Goal: Transaction & Acquisition: Purchase product/service

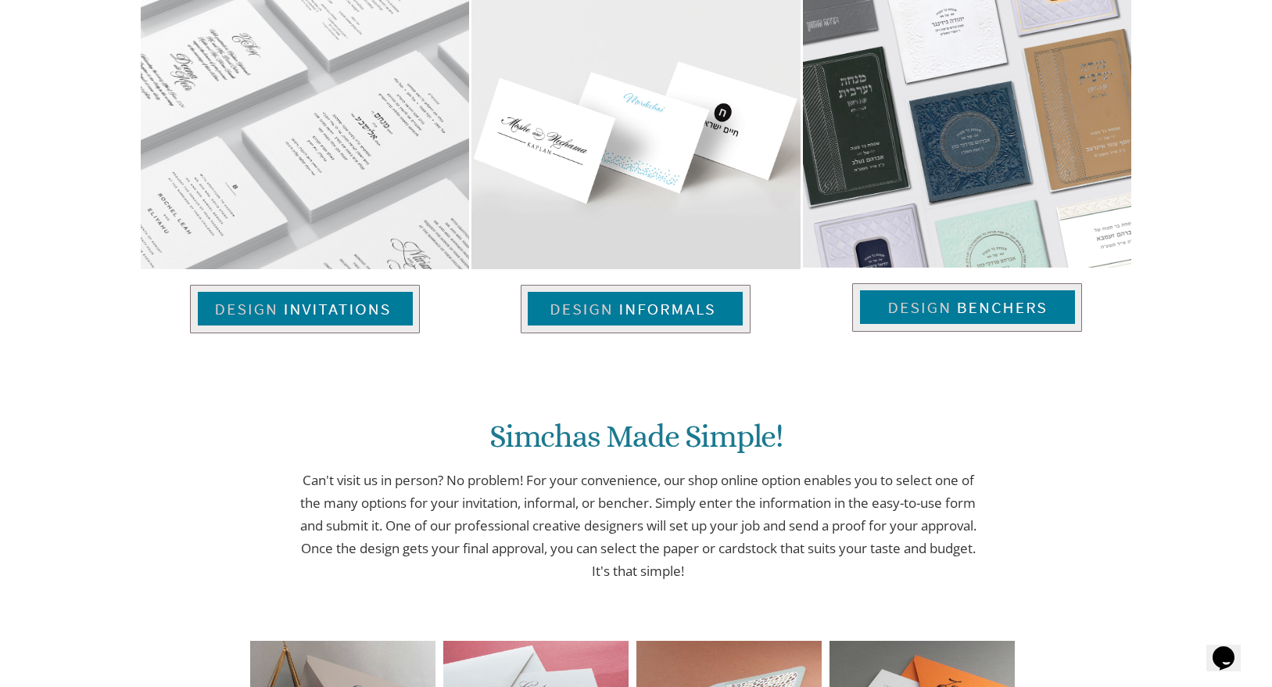
scroll to position [1139, 0]
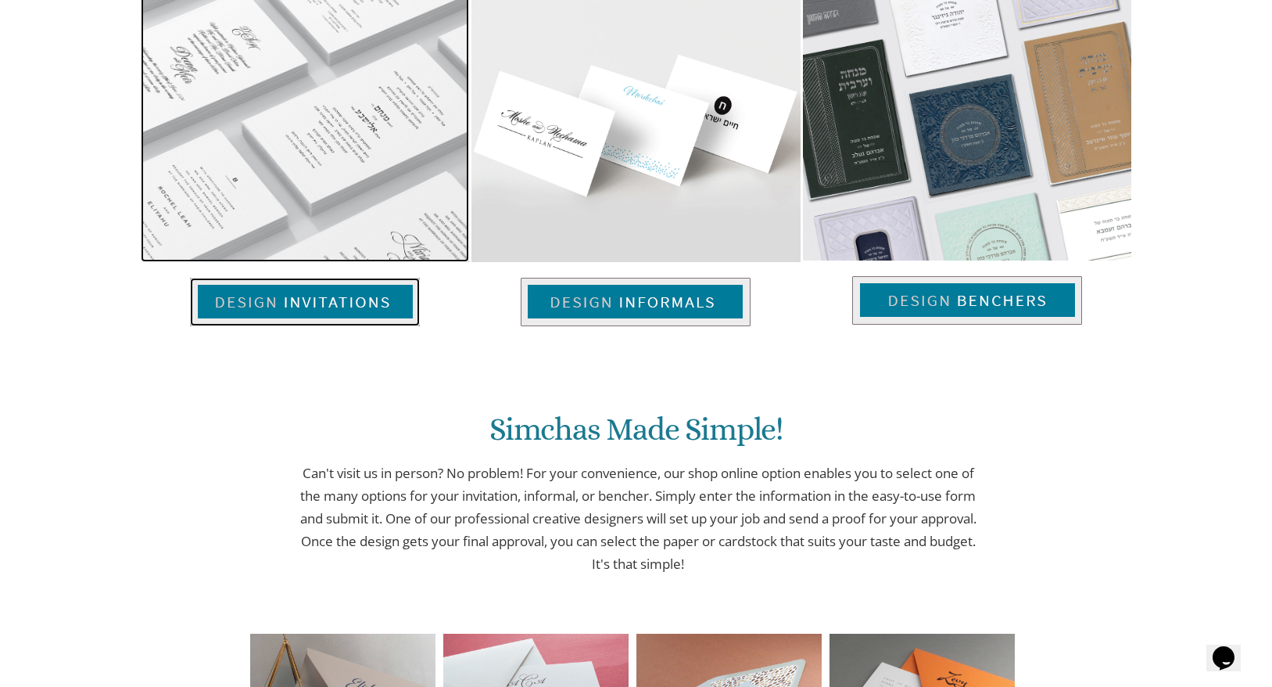
click at [312, 301] on img at bounding box center [305, 302] width 230 height 48
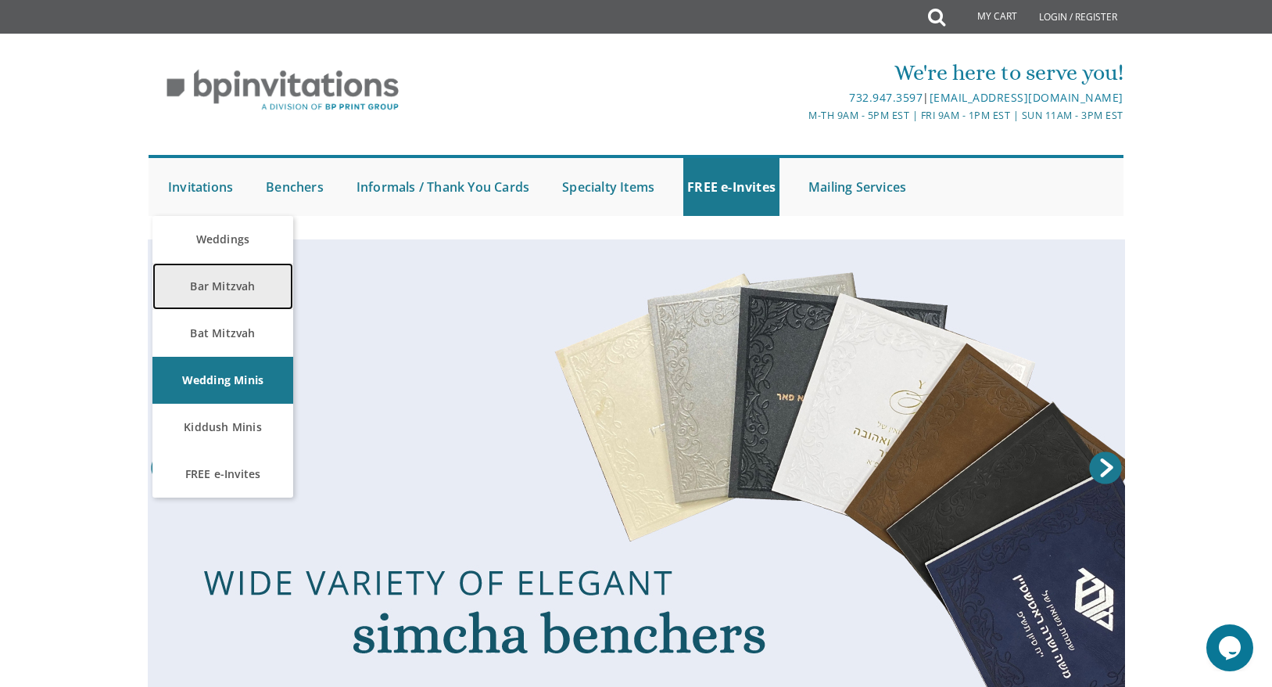
click at [201, 283] on link "Bar Mitzvah" at bounding box center [223, 286] width 141 height 47
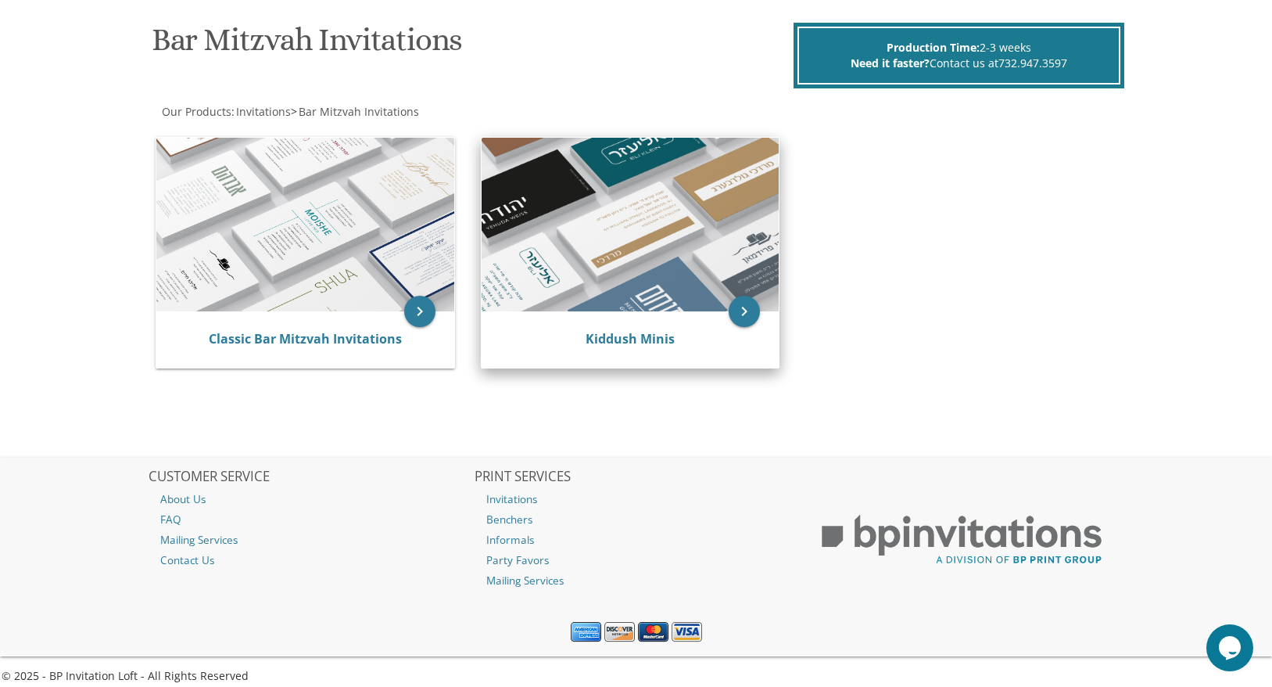
click at [570, 238] on img at bounding box center [631, 225] width 298 height 174
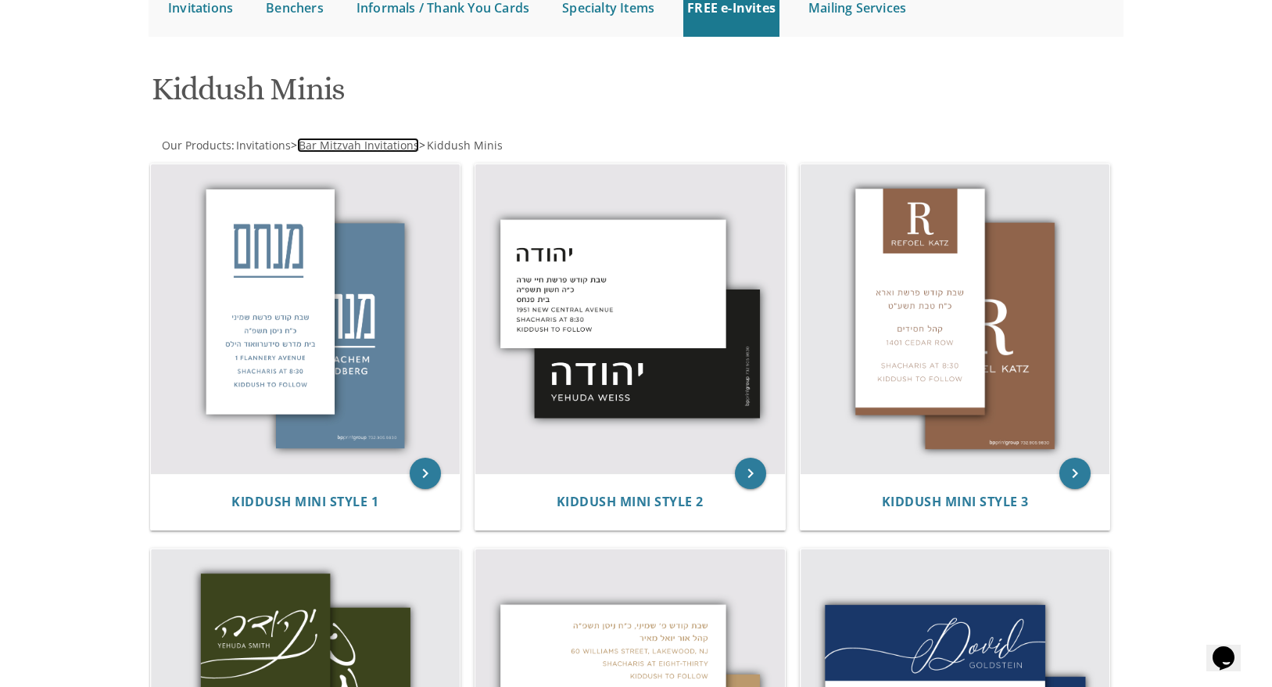
click at [350, 145] on span "Bar Mitzvah Invitations" at bounding box center [359, 145] width 120 height 15
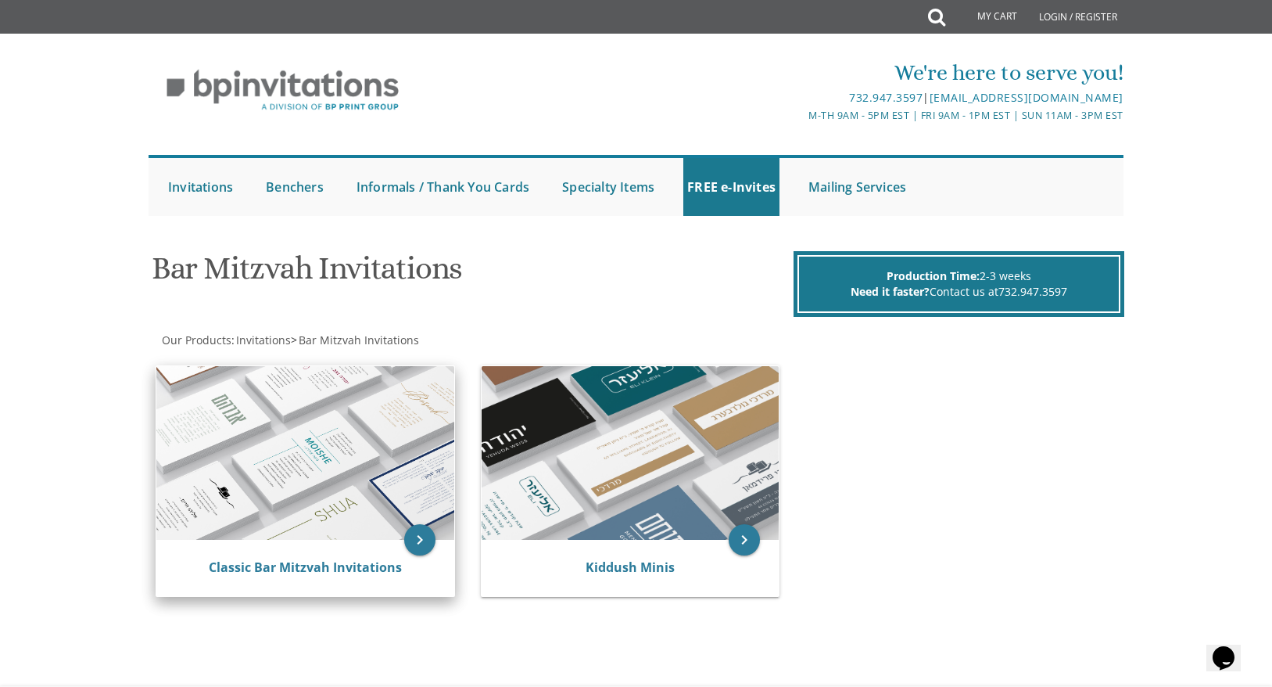
click at [313, 460] on img at bounding box center [305, 453] width 298 height 174
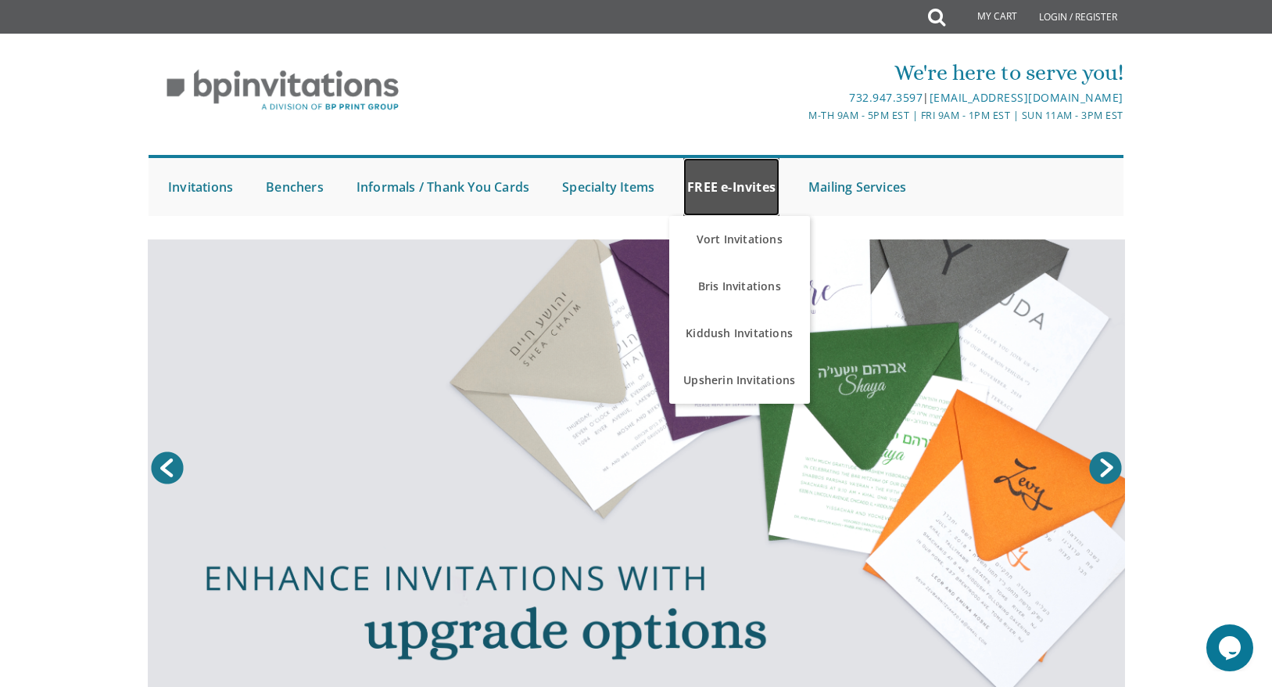
click at [745, 181] on link "FREE e-Invites" at bounding box center [732, 187] width 96 height 58
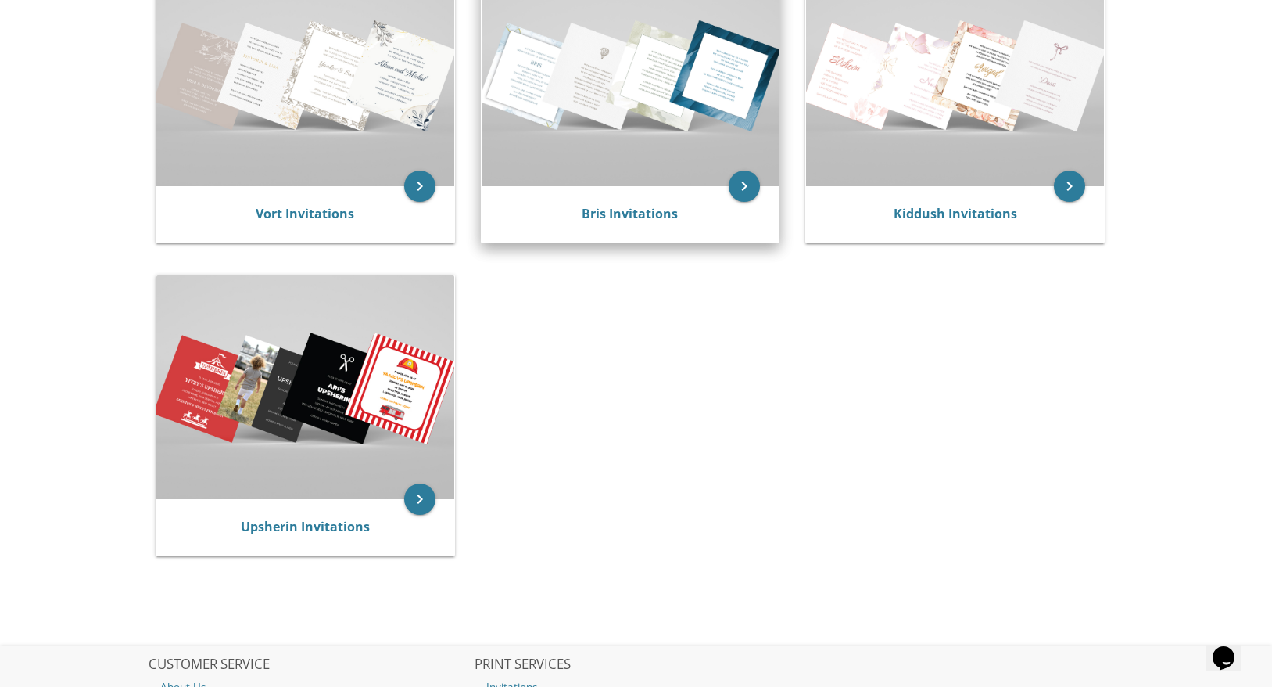
scroll to position [371, 0]
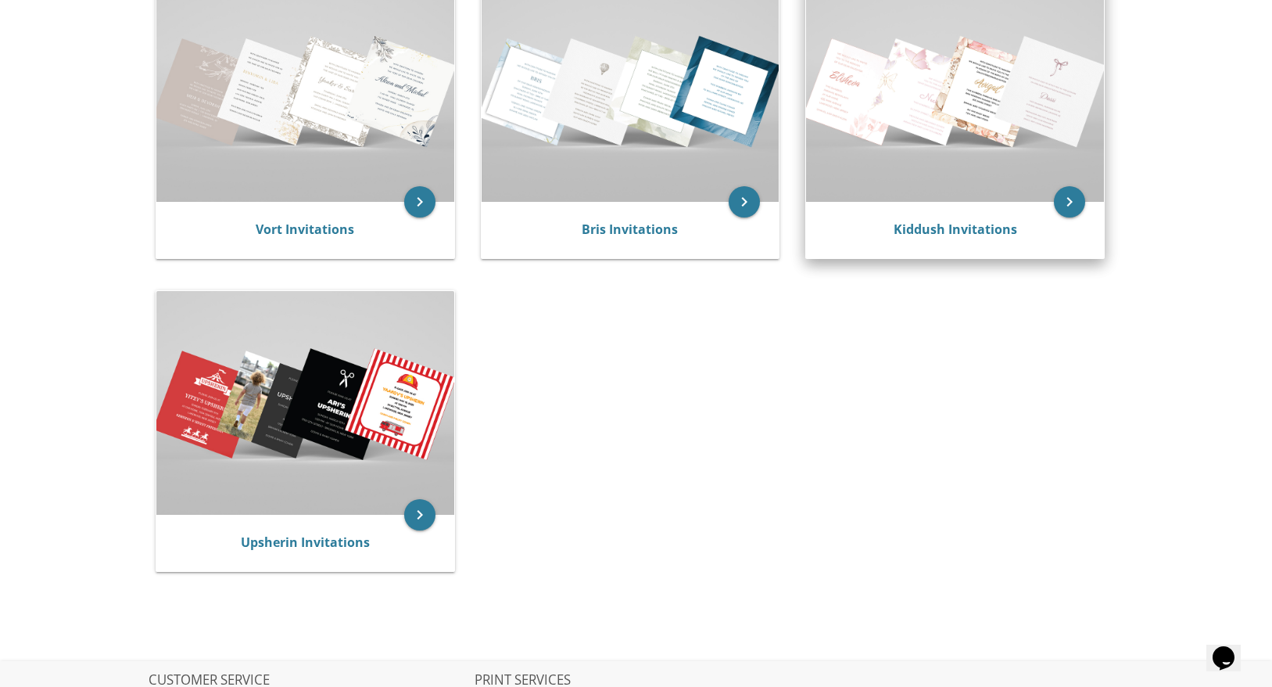
click at [977, 109] on img at bounding box center [955, 90] width 298 height 223
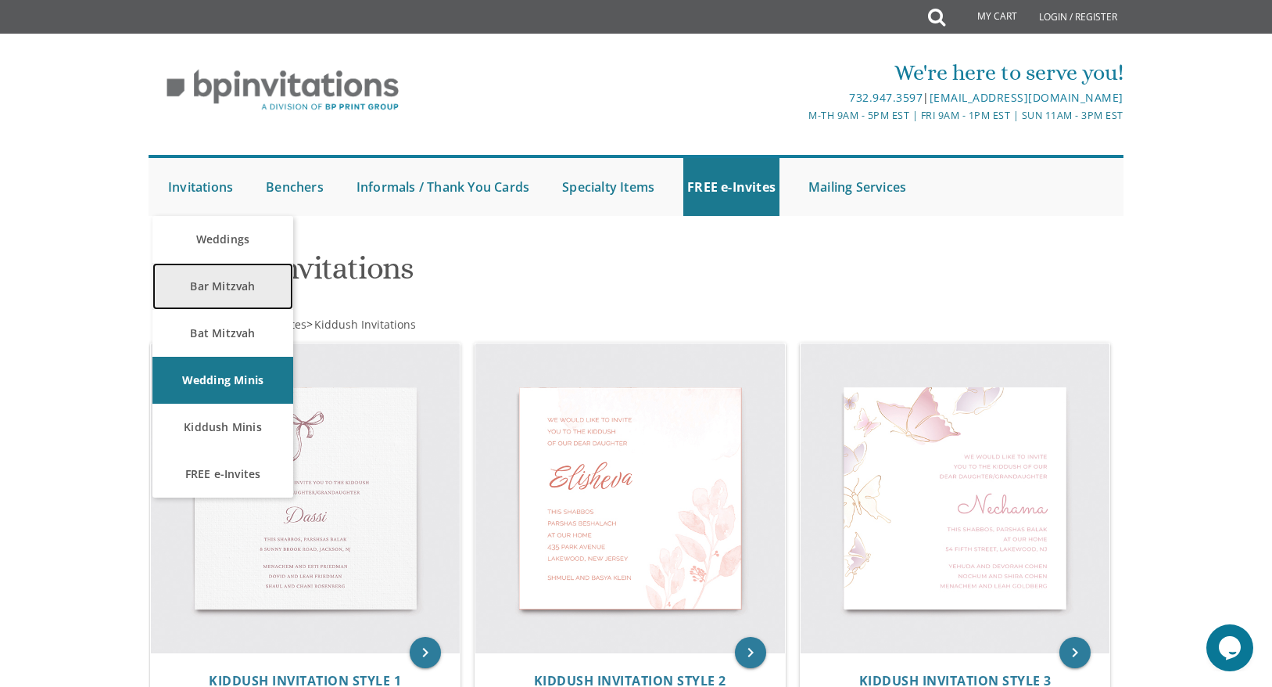
click at [199, 284] on link "Bar Mitzvah" at bounding box center [223, 286] width 141 height 47
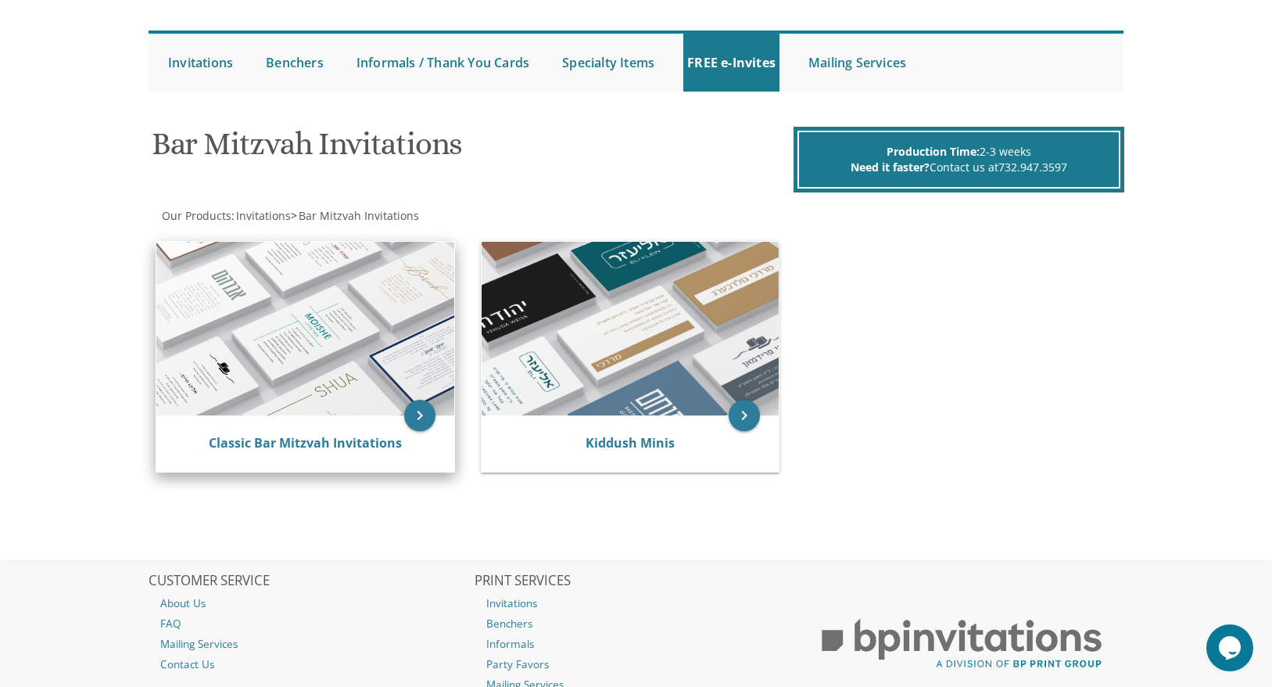
scroll to position [129, 0]
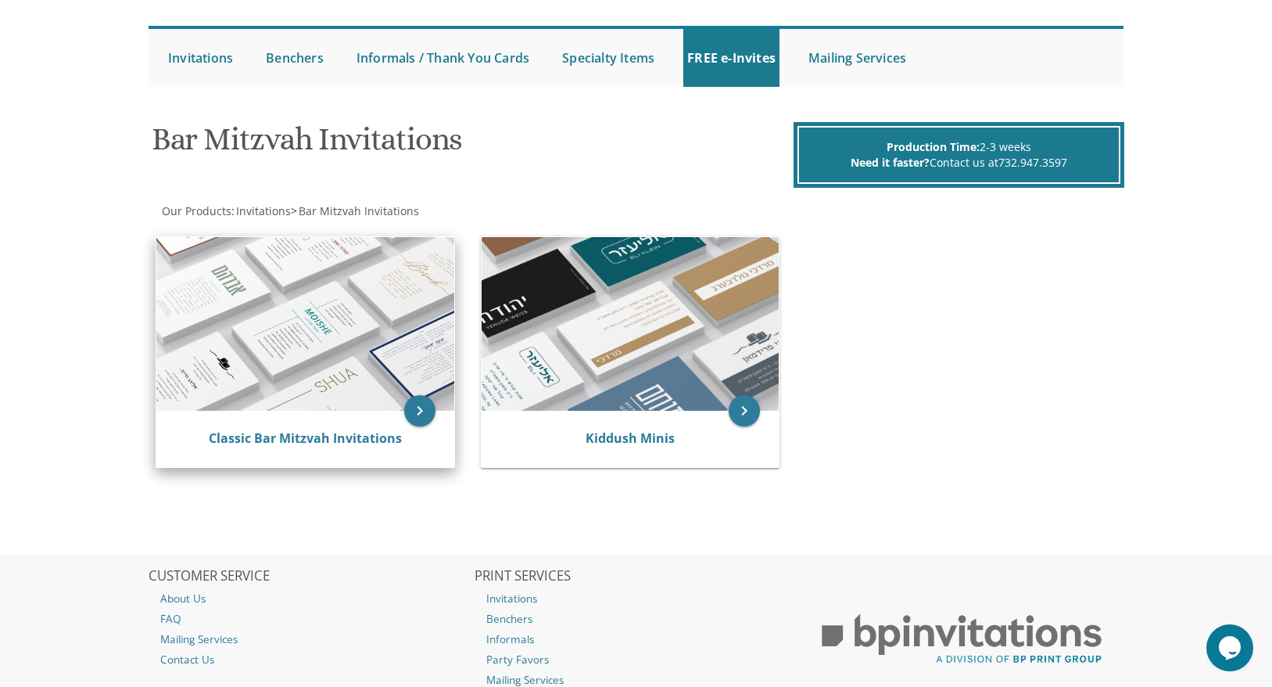
click at [321, 338] on img at bounding box center [305, 324] width 298 height 174
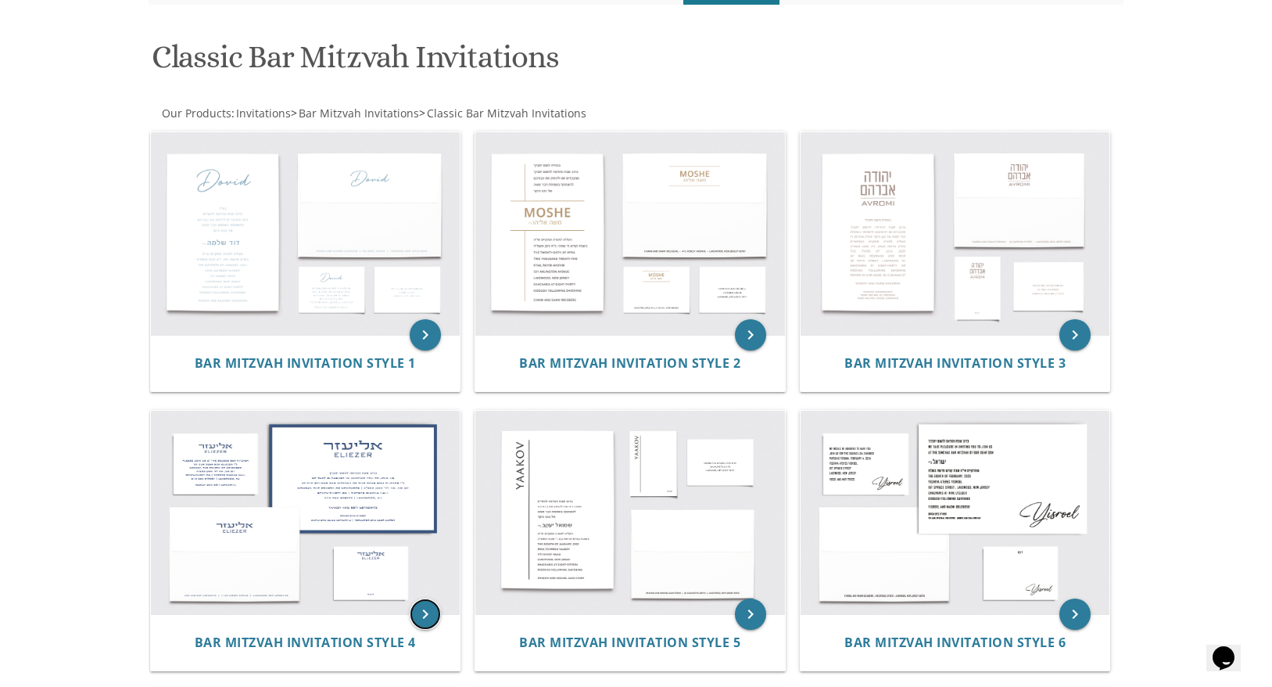
scroll to position [220, 0]
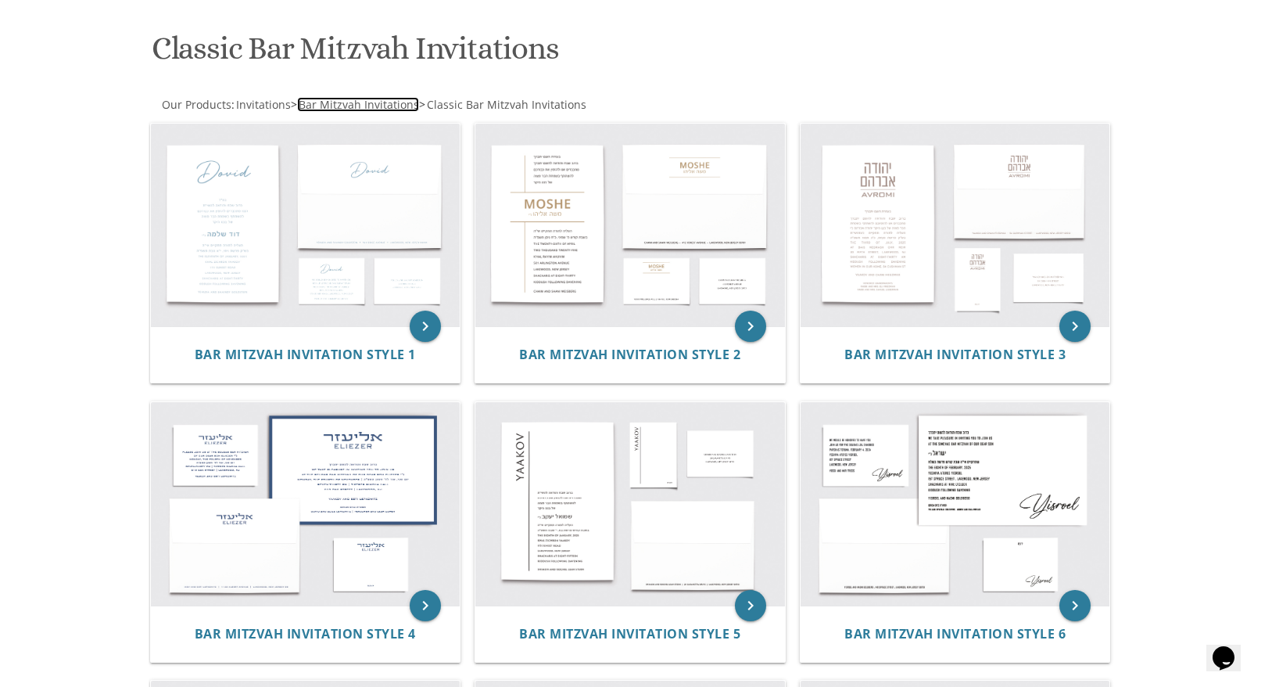
click at [379, 102] on span "Bar Mitzvah Invitations" at bounding box center [359, 104] width 120 height 15
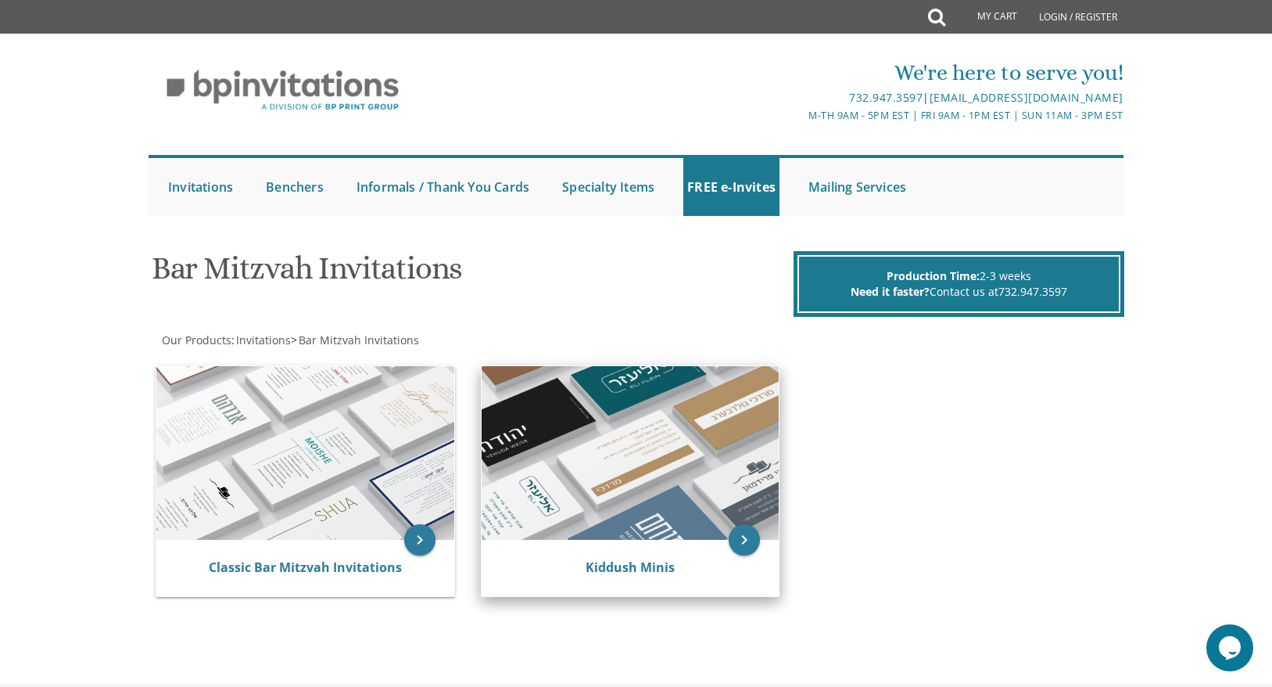
click at [630, 416] on img at bounding box center [631, 453] width 298 height 174
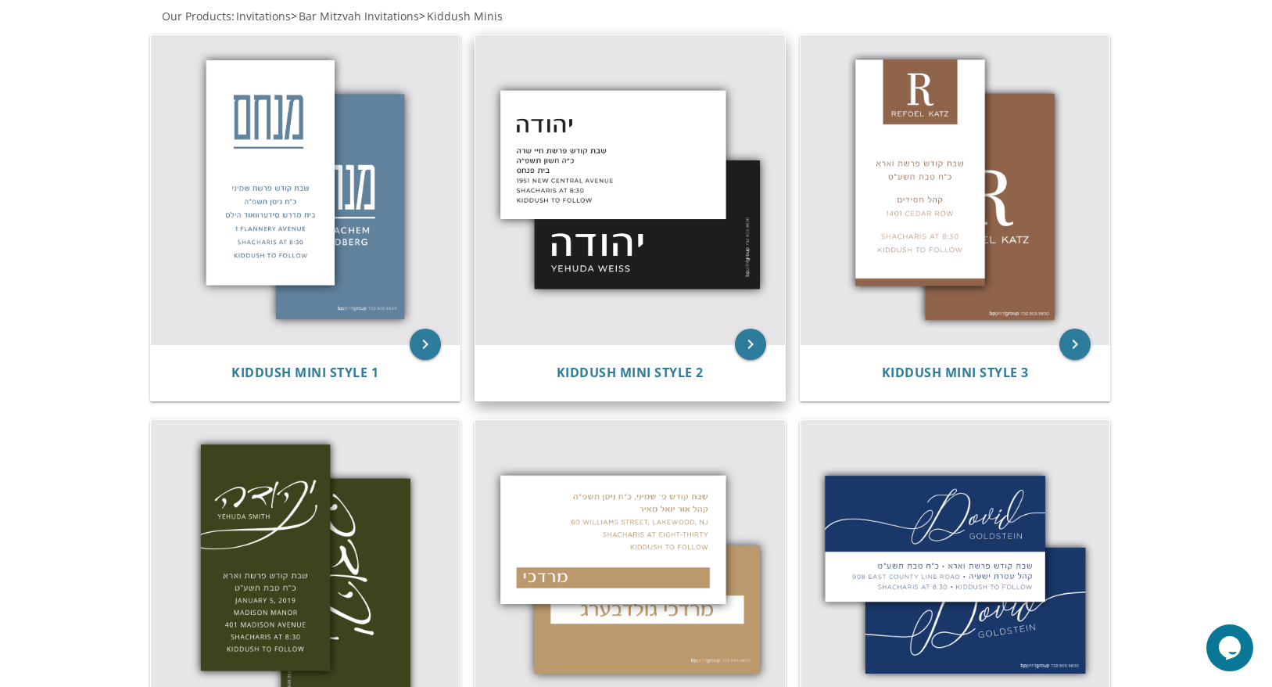
scroll to position [310, 0]
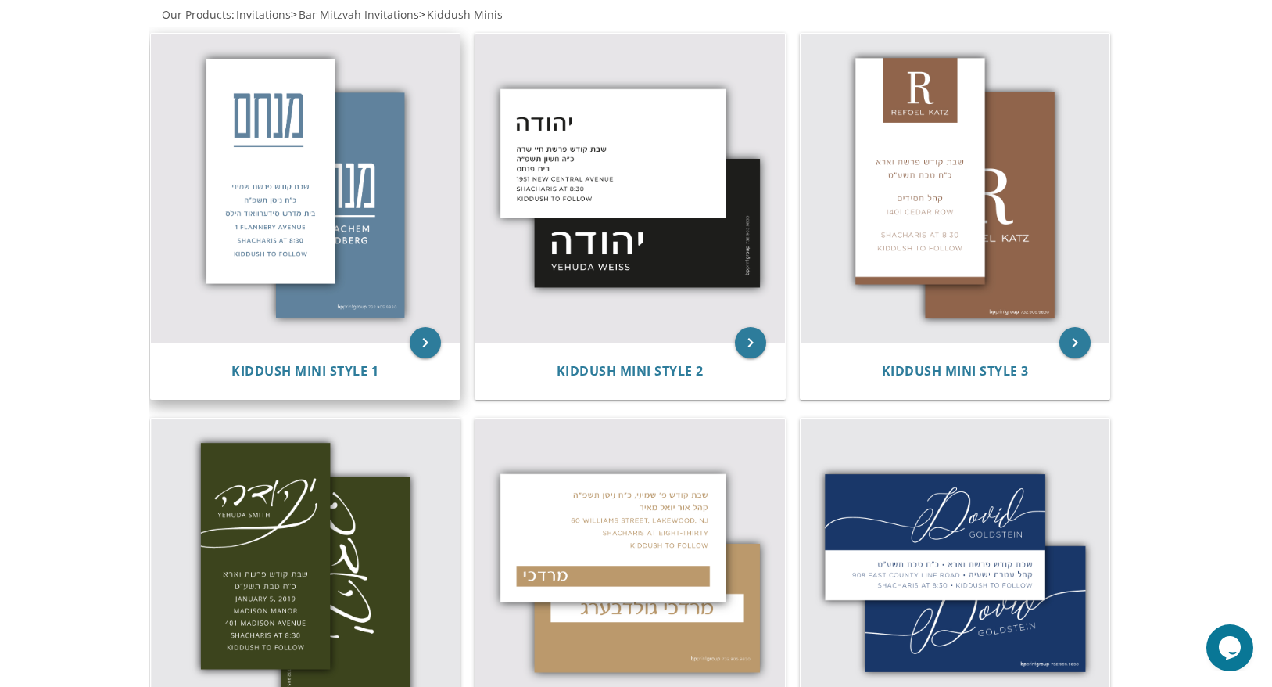
click at [332, 260] on img at bounding box center [306, 189] width 310 height 310
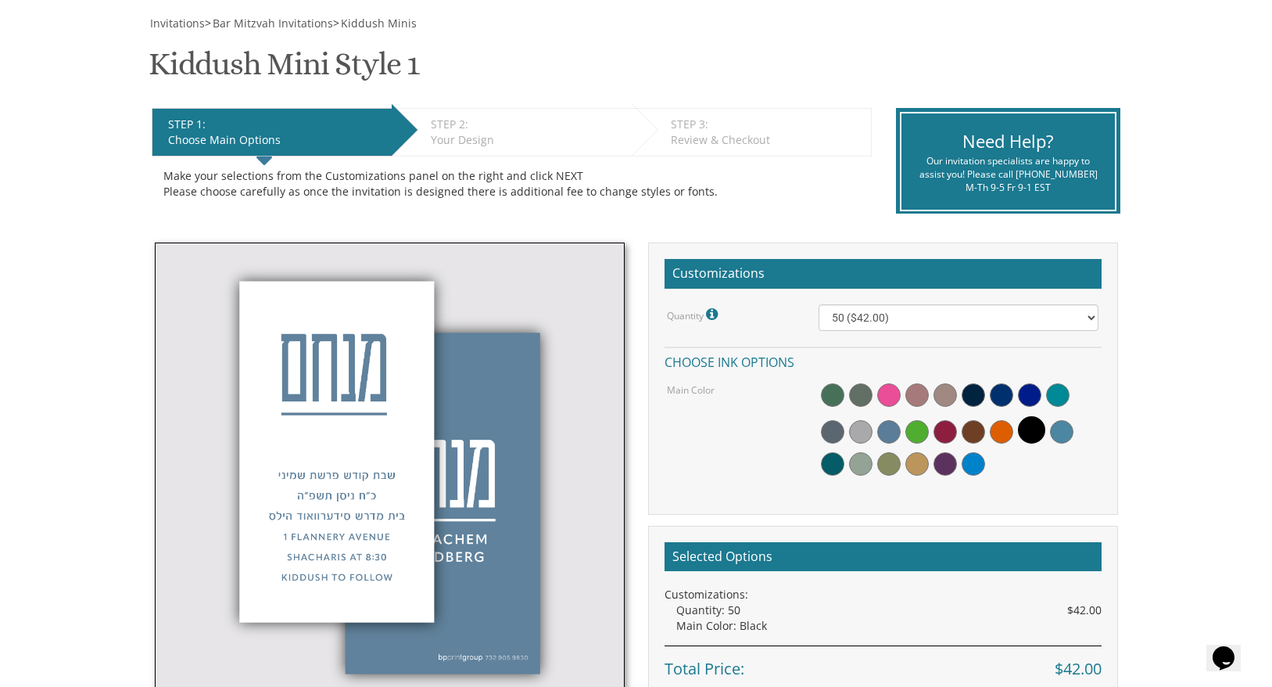
scroll to position [225, 0]
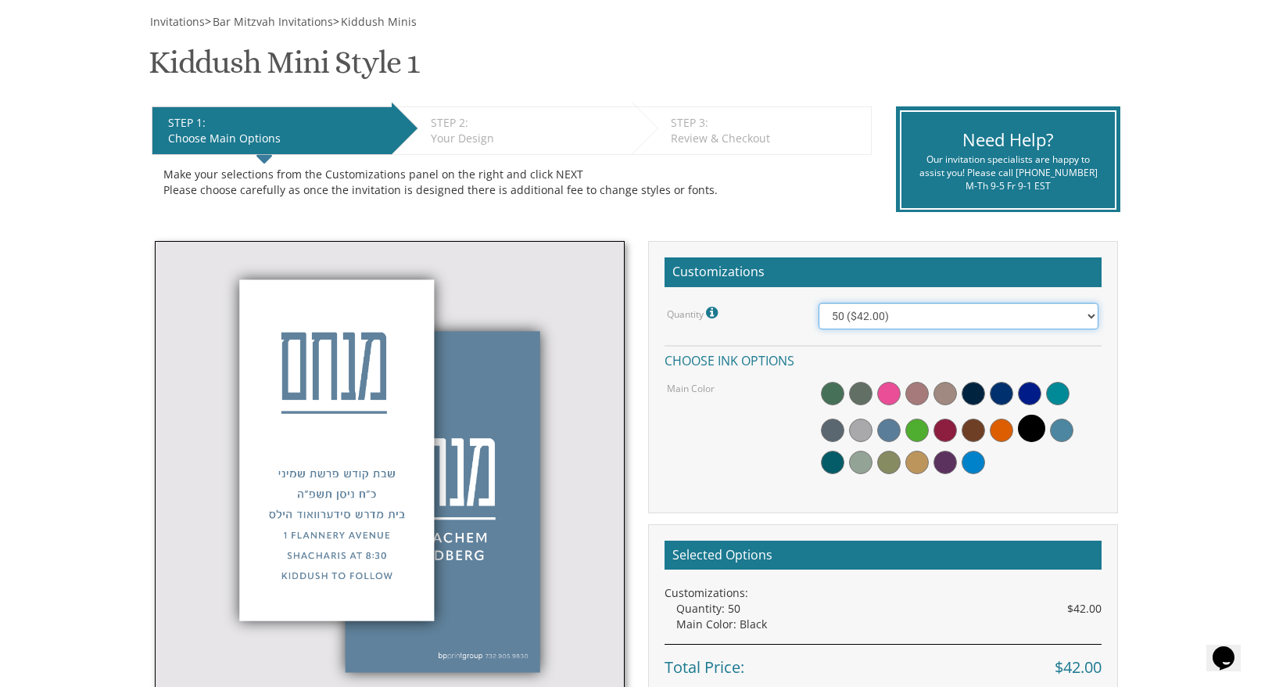
click at [899, 321] on select "50 ($42.00) 100 ($48.00) 150 ($54.00) 200 ($60.00) 250 ($66.00) 300 ($72.00)" at bounding box center [959, 316] width 280 height 27
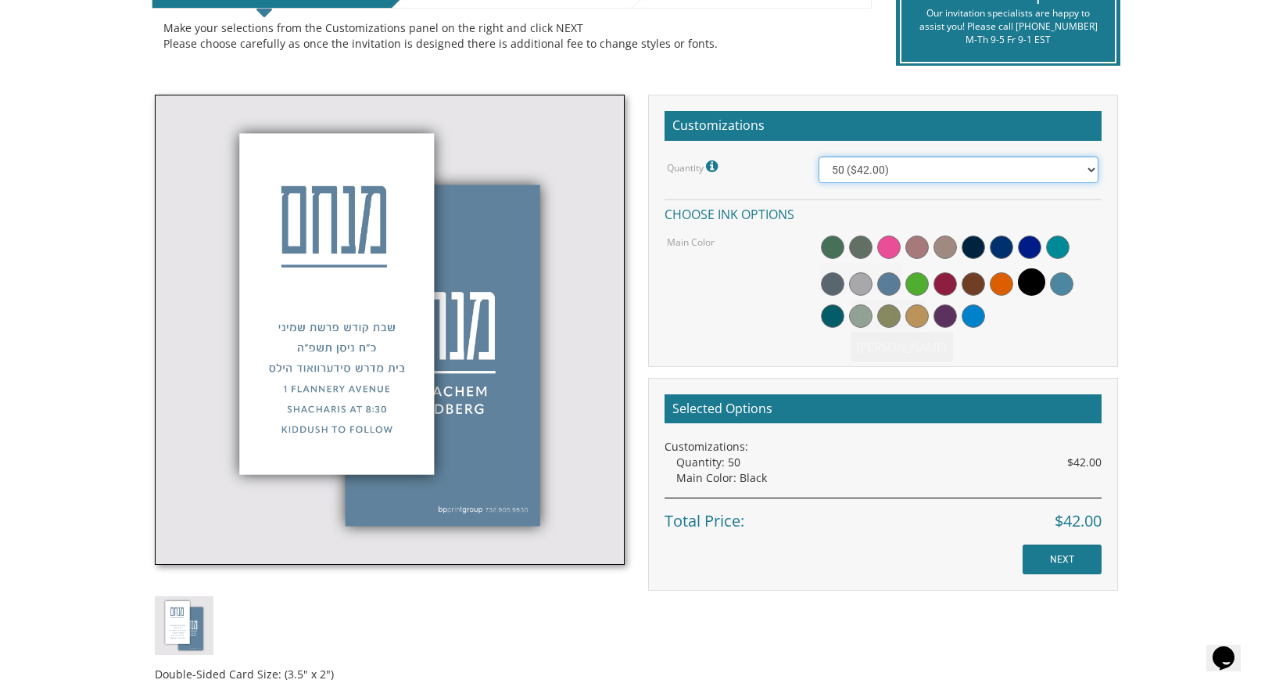
scroll to position [374, 0]
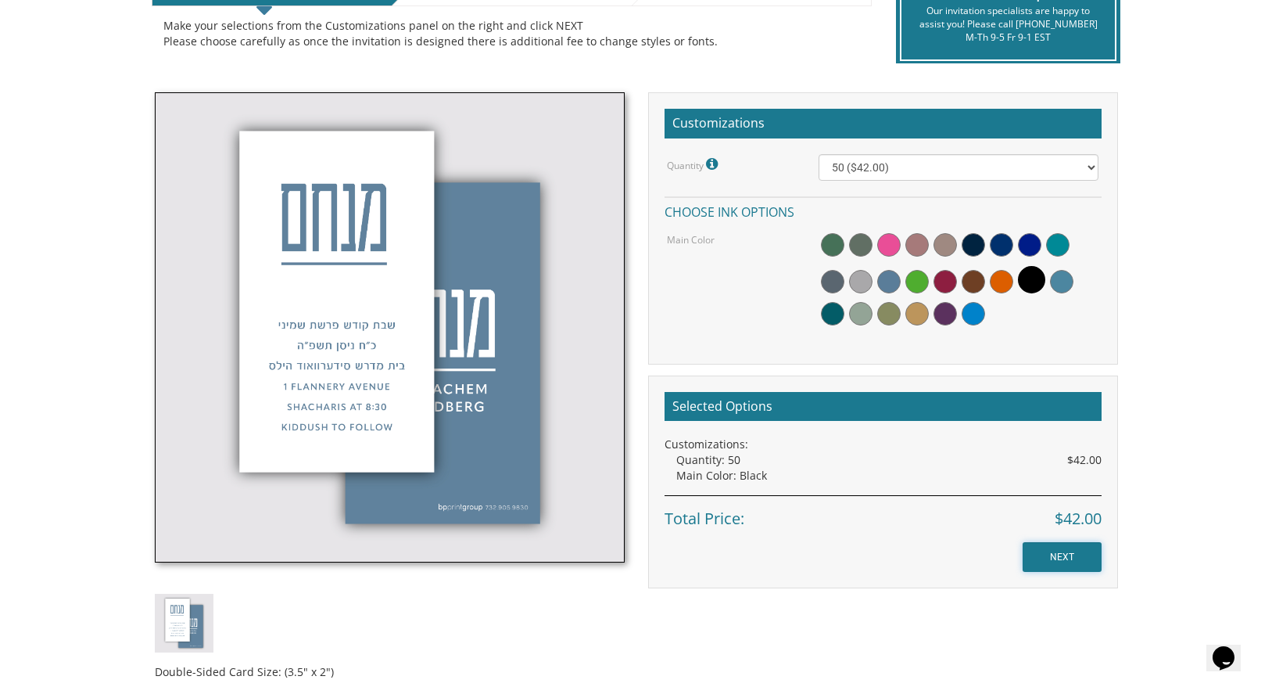
click at [1035, 564] on input "NEXT" at bounding box center [1062, 557] width 79 height 30
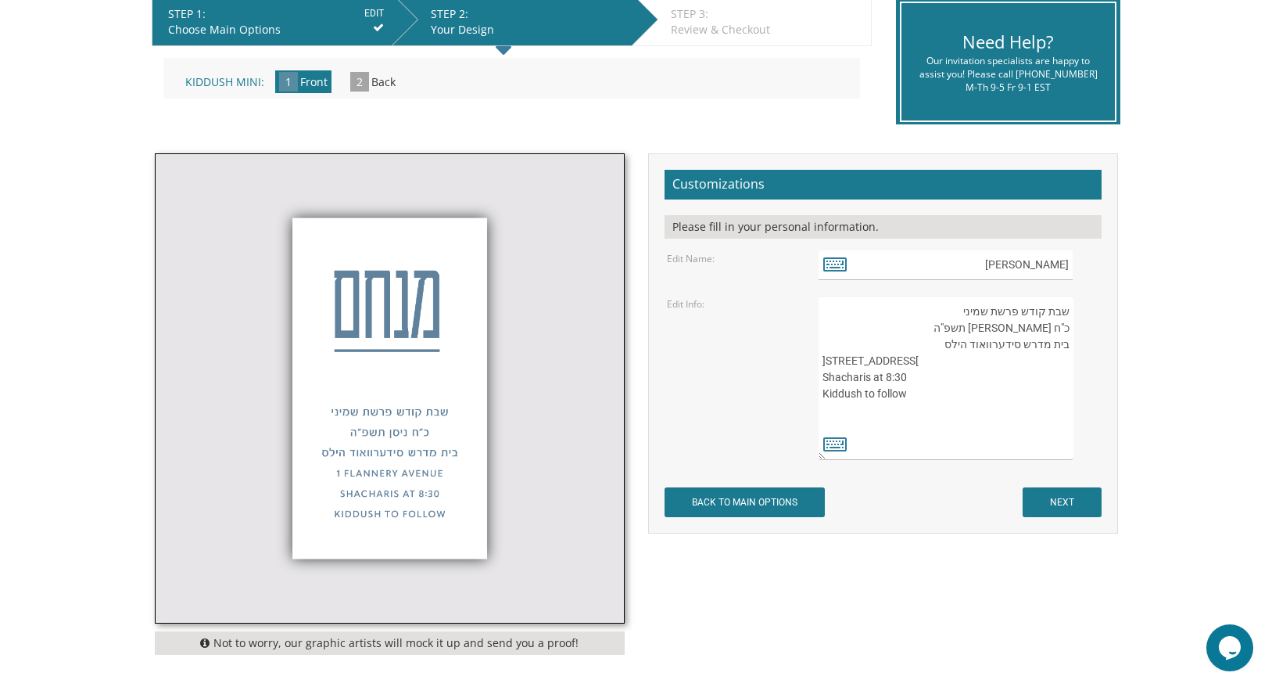
scroll to position [336, 0]
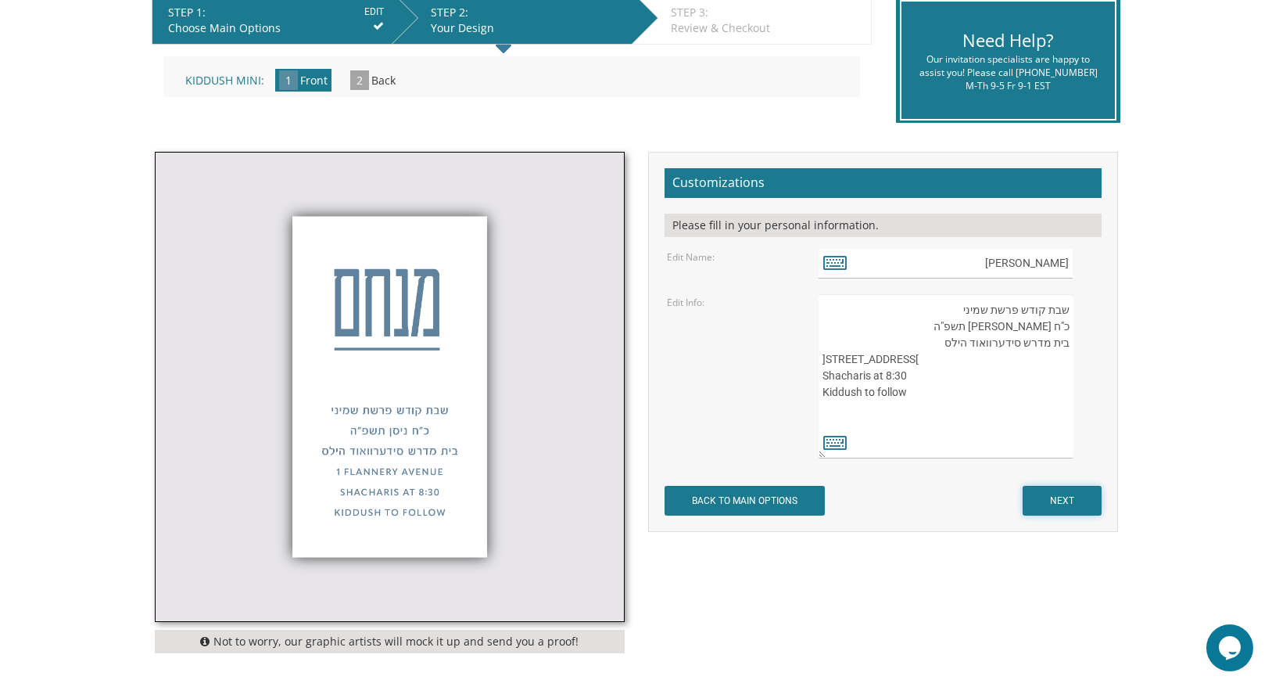
click at [1049, 503] on input "NEXT" at bounding box center [1062, 501] width 79 height 30
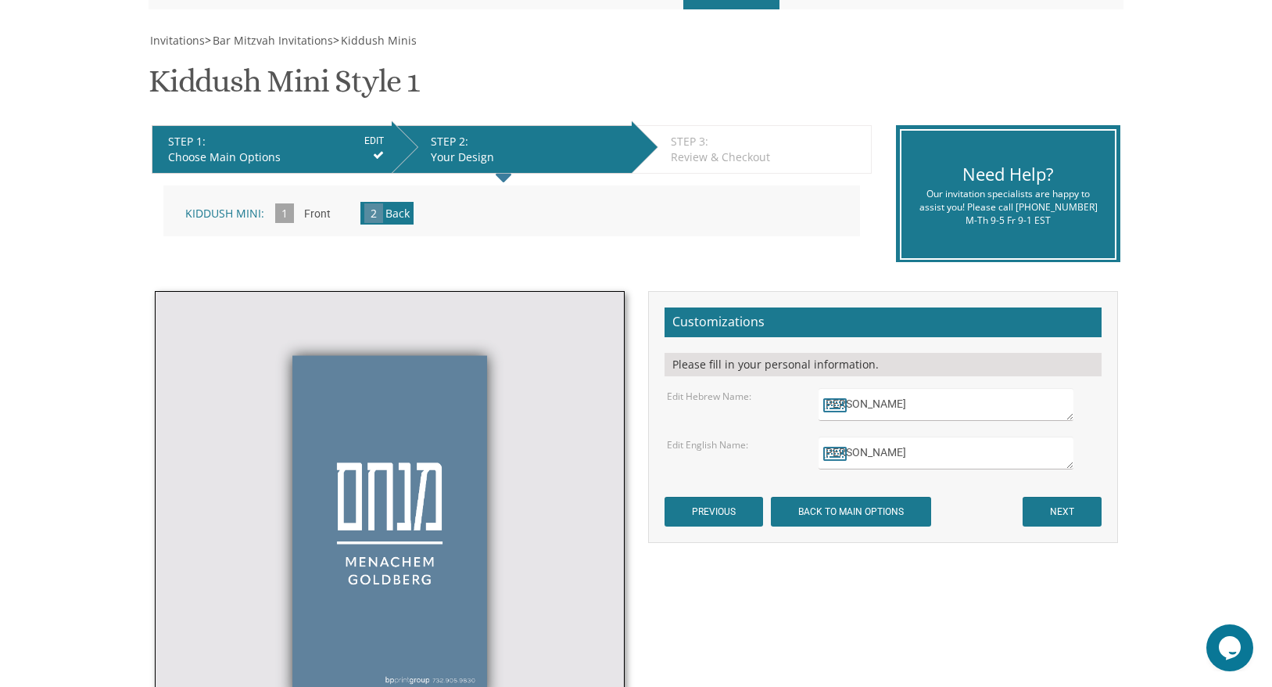
scroll to position [213, 0]
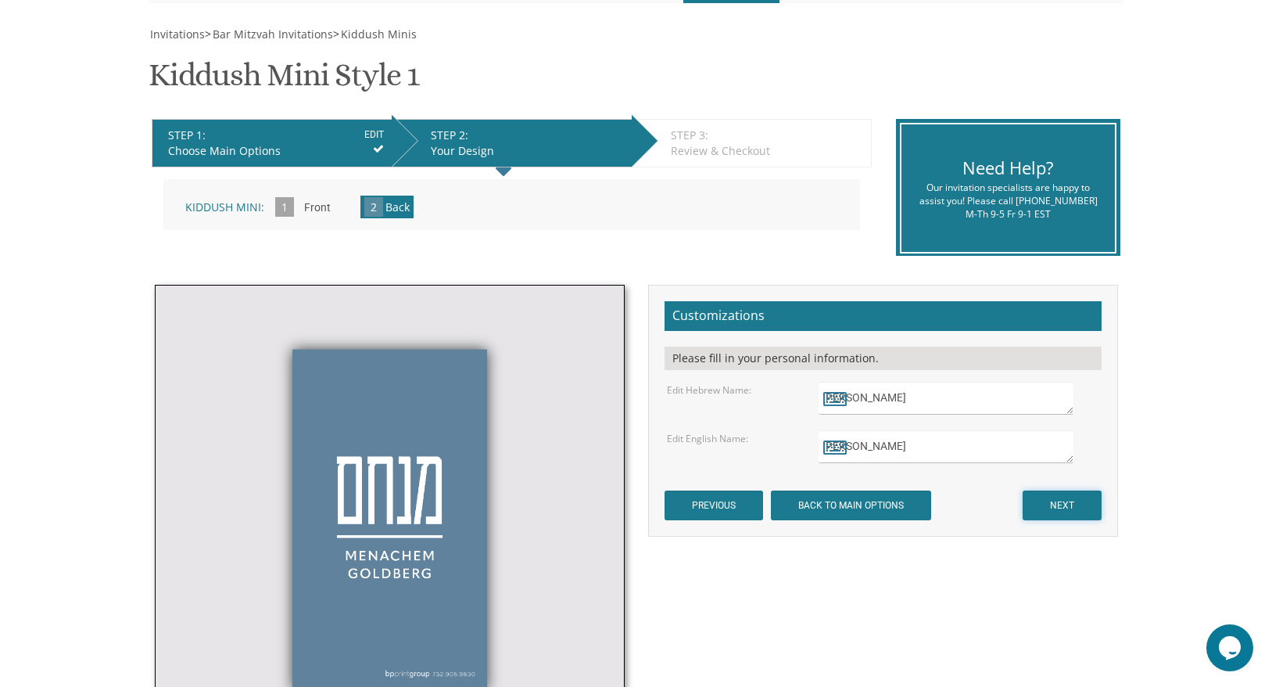
click at [1049, 503] on input "NEXT" at bounding box center [1062, 505] width 79 height 30
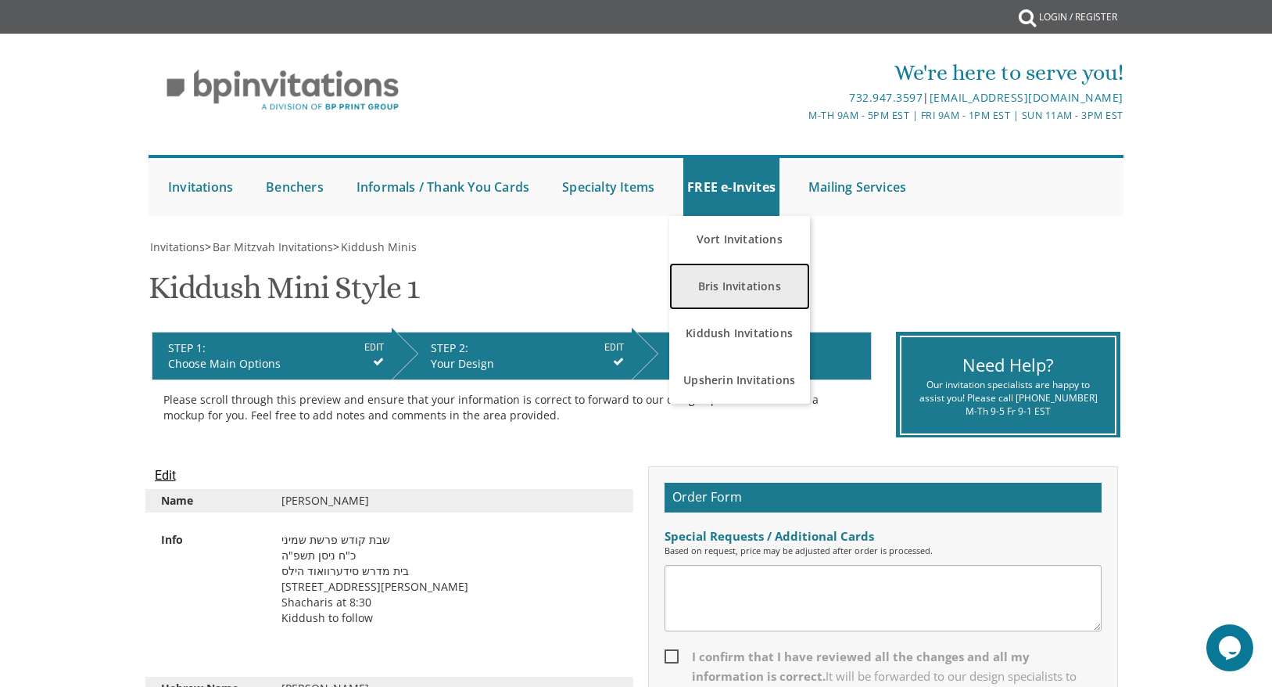
click at [729, 291] on link "Bris Invitations" at bounding box center [739, 286] width 141 height 47
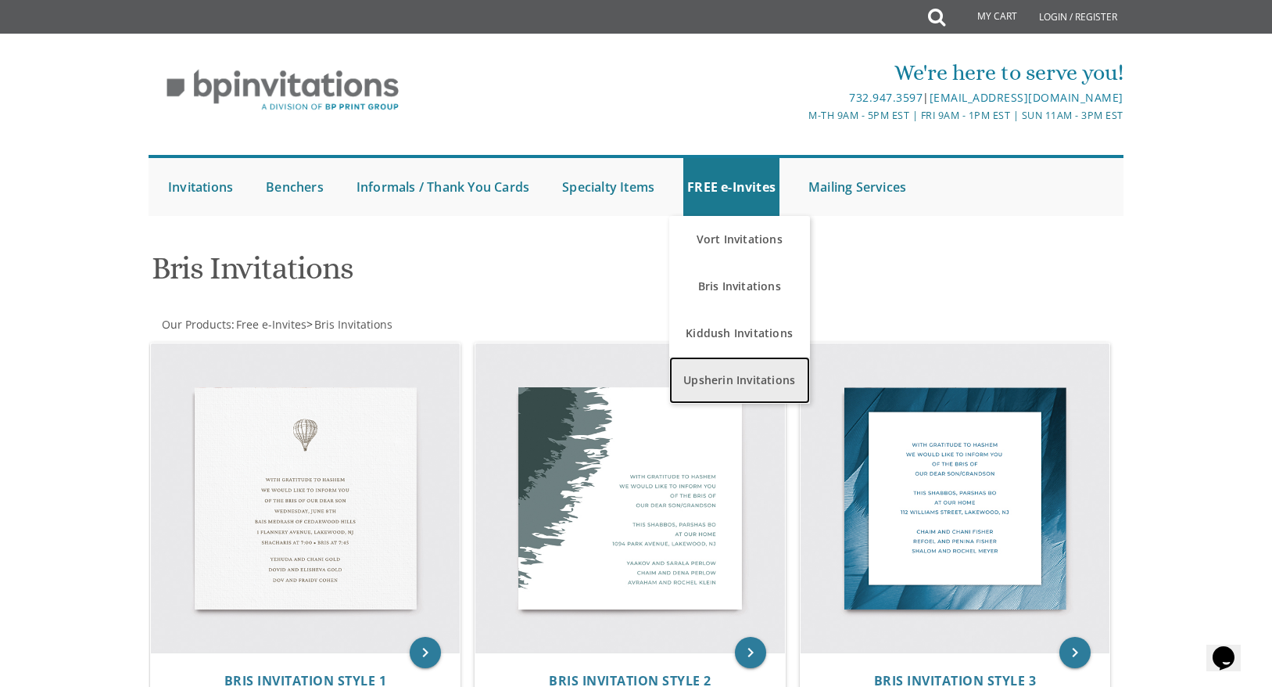
click at [736, 385] on link "Upsherin Invitations" at bounding box center [739, 380] width 141 height 47
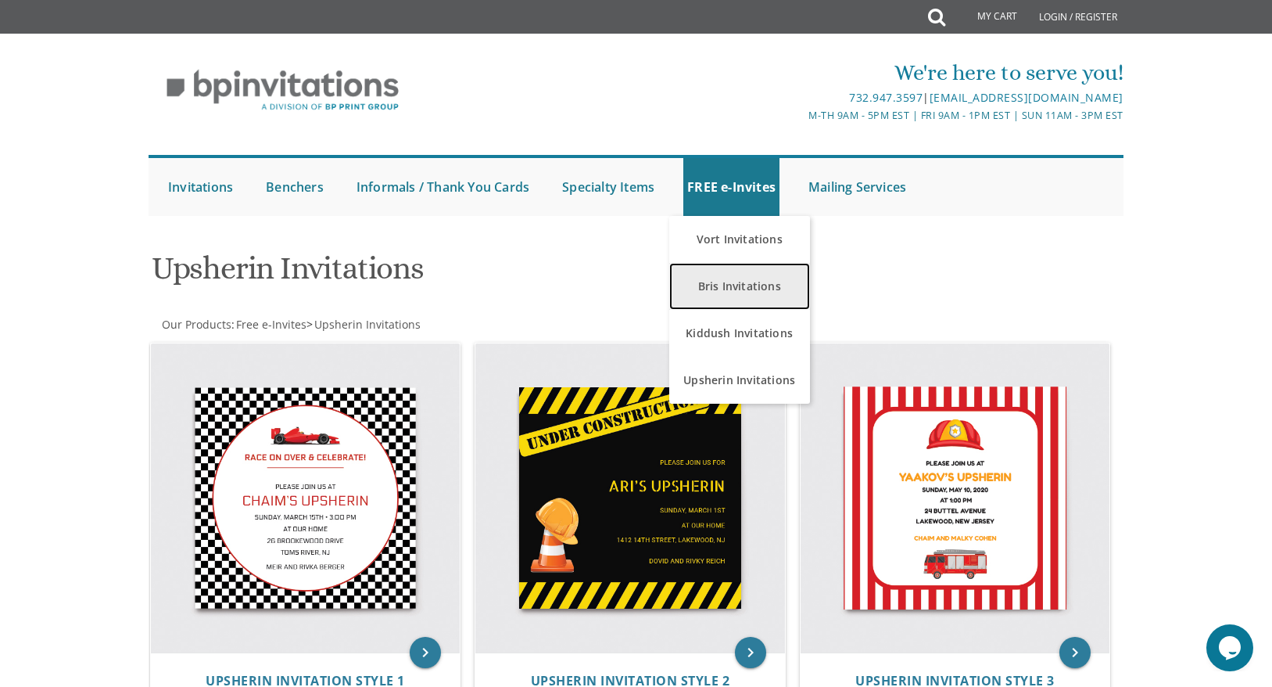
click at [722, 289] on link "Bris Invitations" at bounding box center [739, 286] width 141 height 47
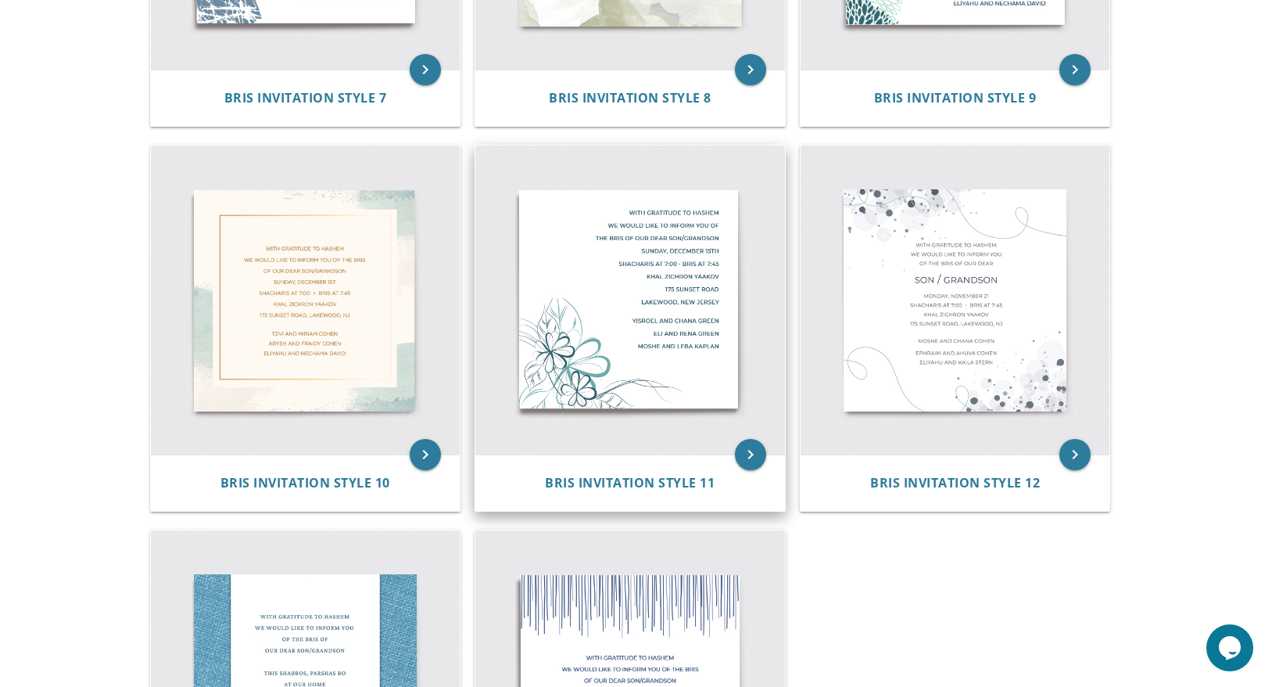
scroll to position [1350, 0]
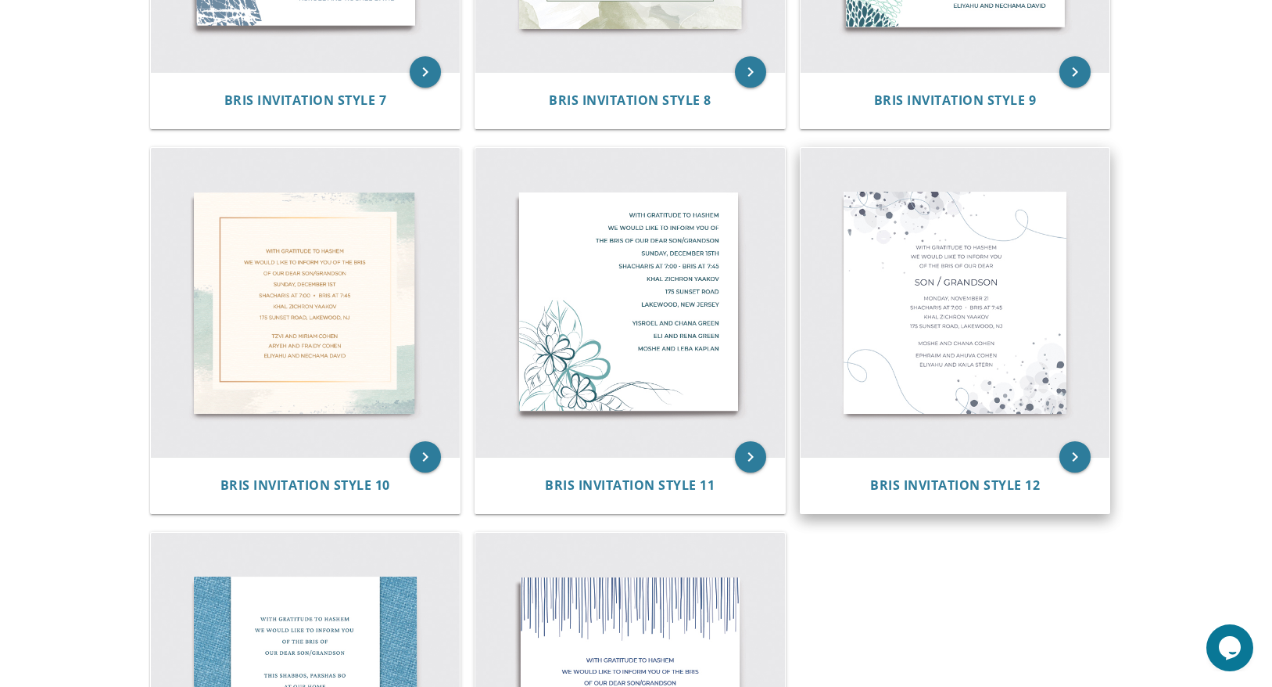
click at [956, 305] on img at bounding box center [956, 303] width 310 height 310
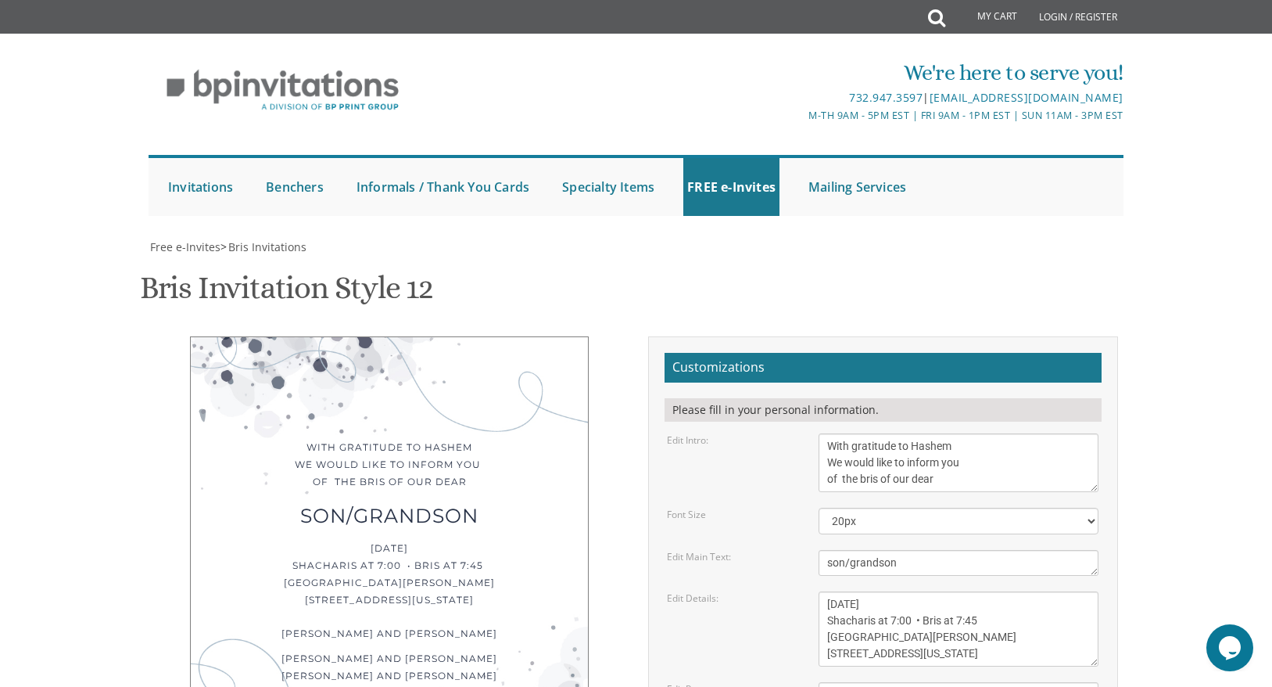
scroll to position [62, 0]
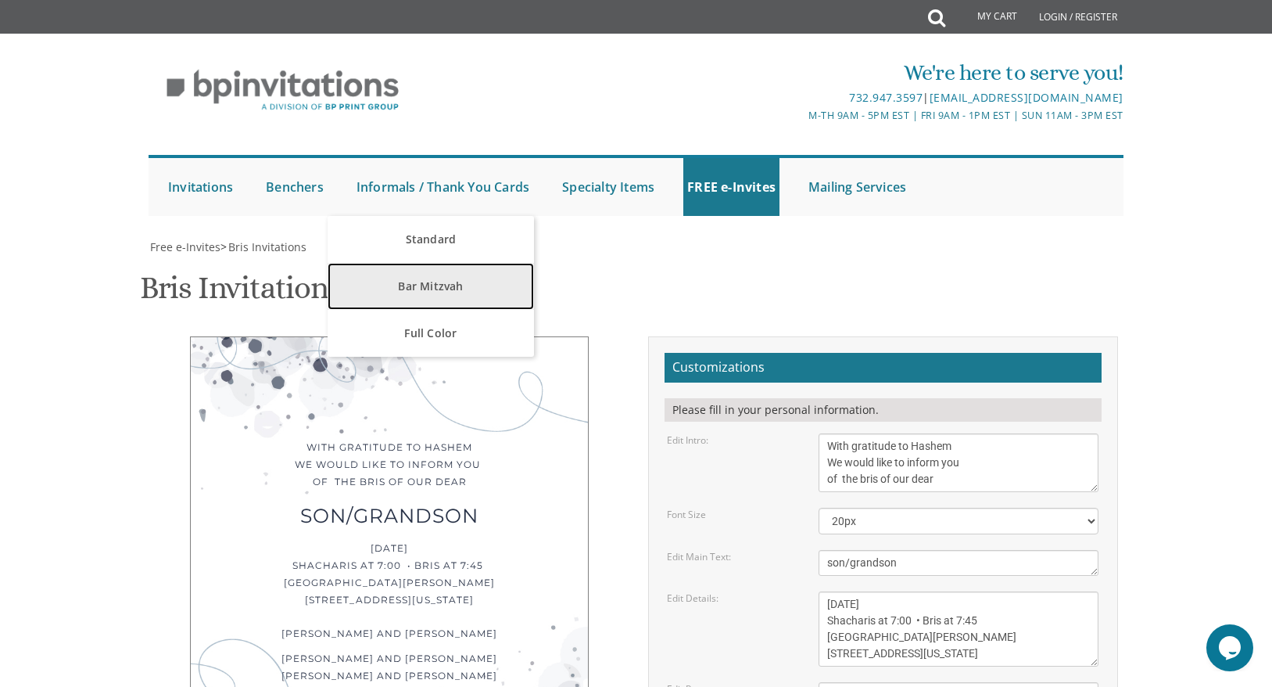
click at [429, 263] on link "Bar Mitzvah" at bounding box center [431, 286] width 206 height 47
